Goal: Use online tool/utility: Utilize a website feature to perform a specific function

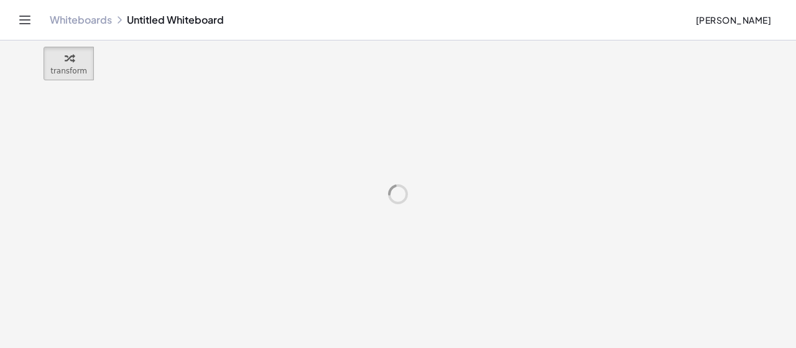
click at [396, 194] on circle at bounding box center [398, 194] width 22 height 22
click at [396, 194] on circle at bounding box center [397, 193] width 17 height 17
click at [396, 194] on circle at bounding box center [398, 194] width 20 height 20
click at [396, 194] on circle at bounding box center [397, 193] width 17 height 17
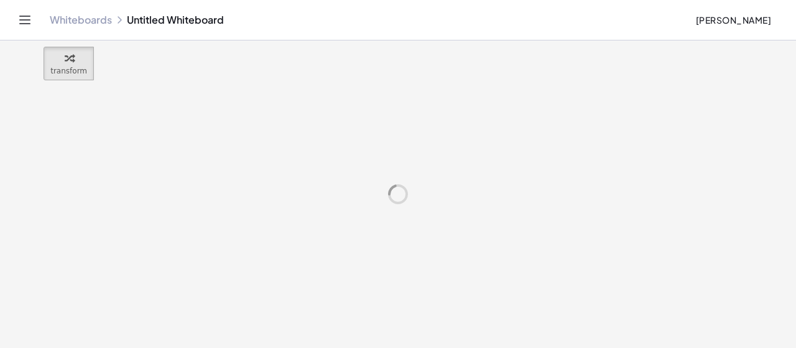
click at [0, 0] on span at bounding box center [0, 0] width 0 height 0
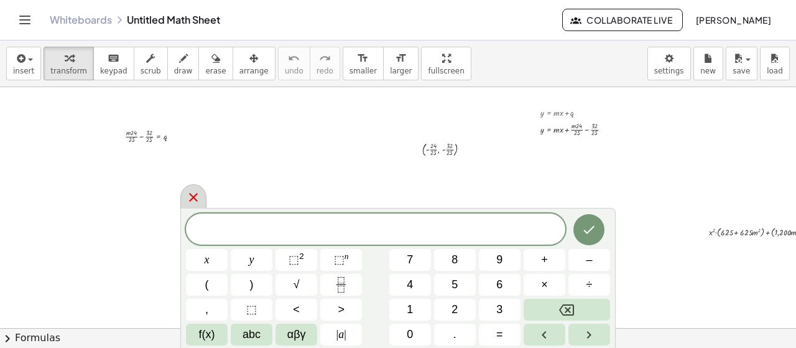
click at [182, 197] on div at bounding box center [193, 196] width 26 height 24
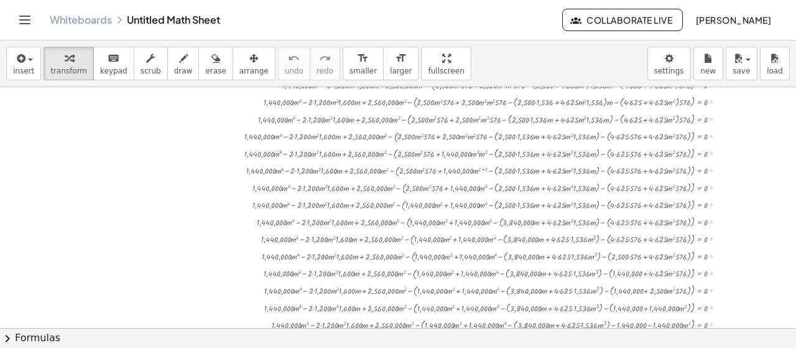
scroll to position [332, 523]
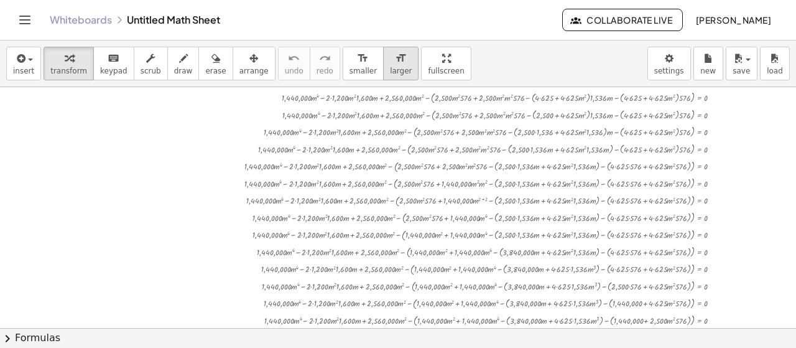
click at [390, 70] on span "larger" at bounding box center [401, 71] width 22 height 9
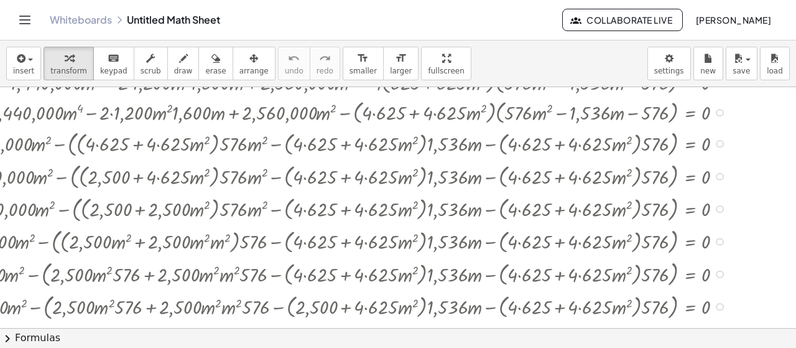
scroll to position [311, 523]
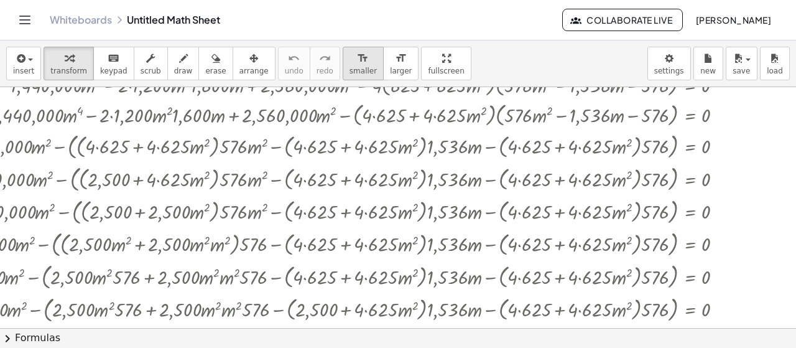
click at [350, 55] on div "format_size" at bounding box center [363, 57] width 27 height 15
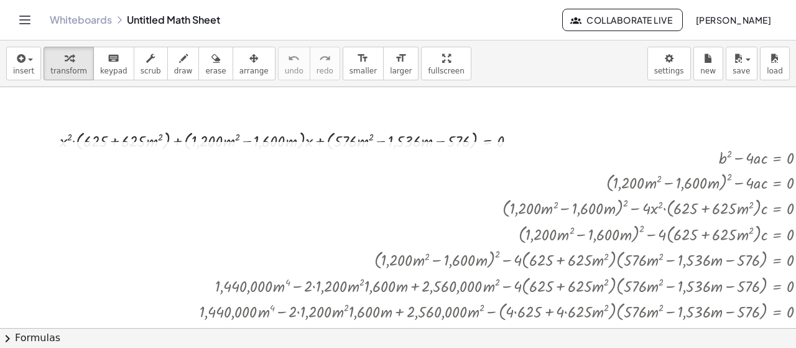
scroll to position [91, 436]
click at [539, 240] on div at bounding box center [402, 233] width 1083 height 26
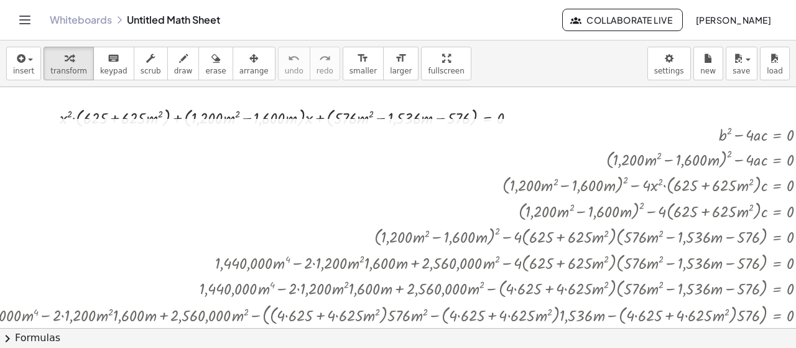
scroll to position [113, 436]
